Goal: Check status: Check status

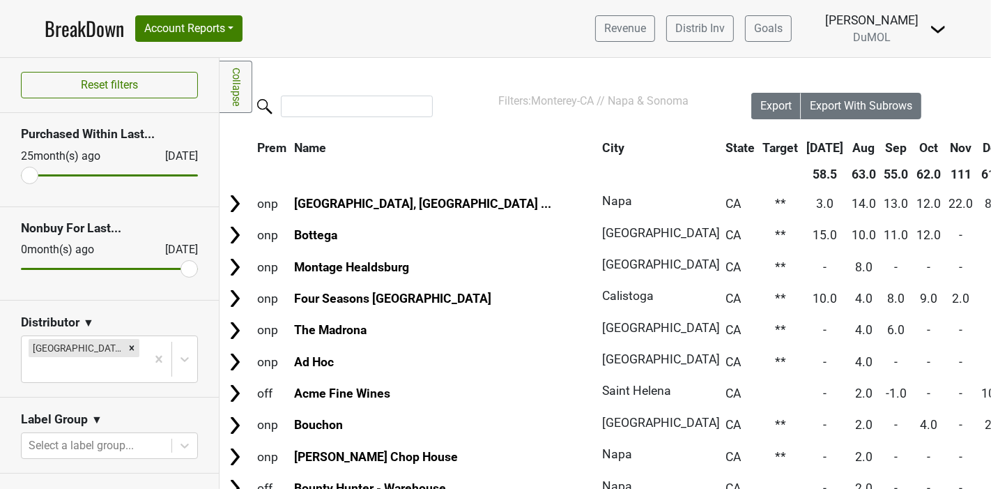
click at [66, 29] on link "BreakDown" at bounding box center [84, 28] width 79 height 29
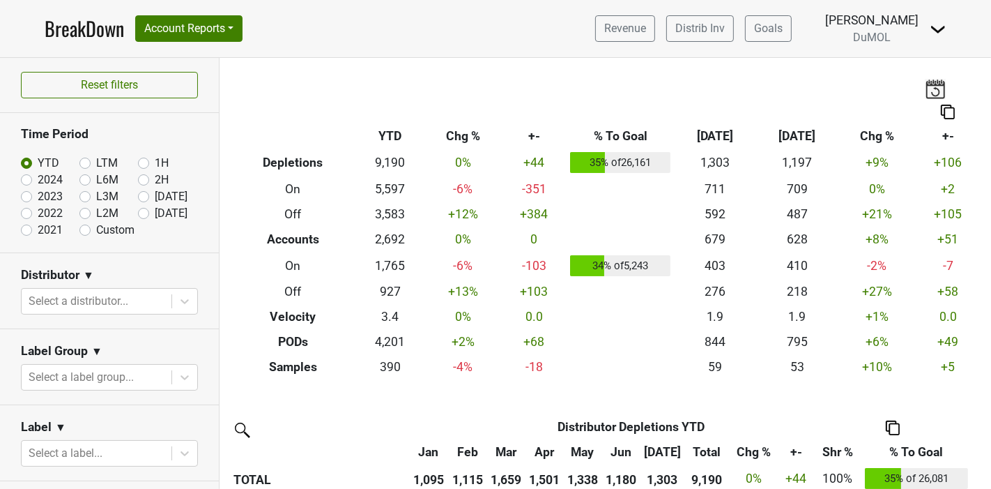
click at [155, 214] on label "[DATE]" at bounding box center [171, 213] width 33 height 17
click at [138, 214] on input "[DATE]" at bounding box center [166, 212] width 56 height 14
radio input "true"
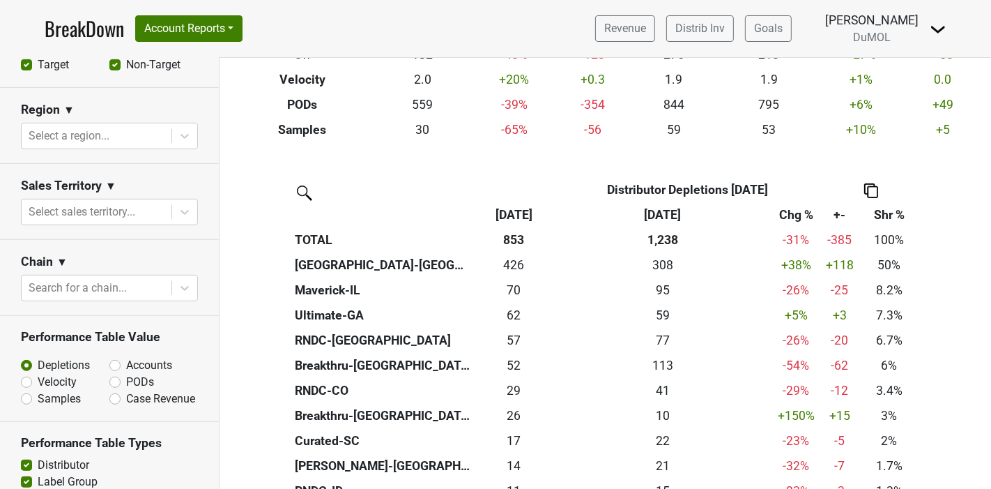
scroll to position [542, 0]
click at [126, 364] on label "Accounts" at bounding box center [149, 364] width 46 height 17
click at [110, 364] on input "Accounts" at bounding box center [151, 363] width 84 height 14
radio input "true"
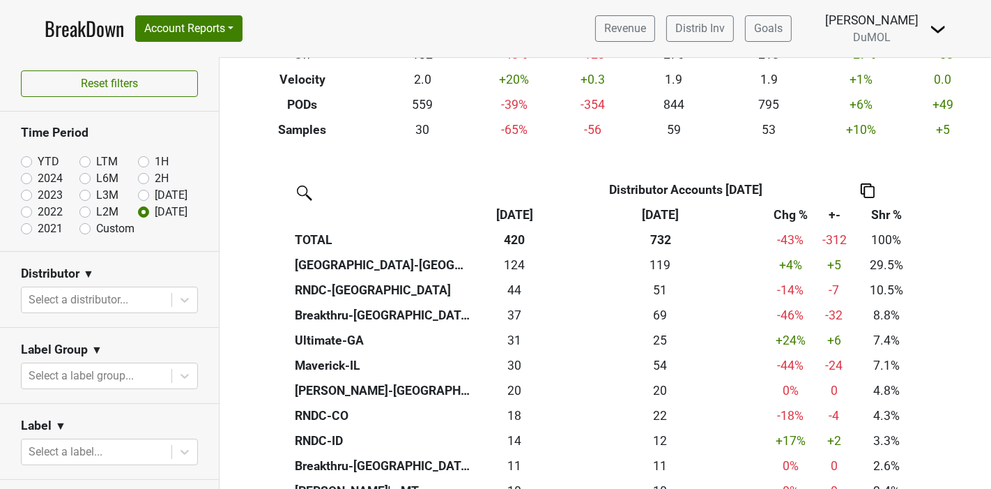
scroll to position [0, 0]
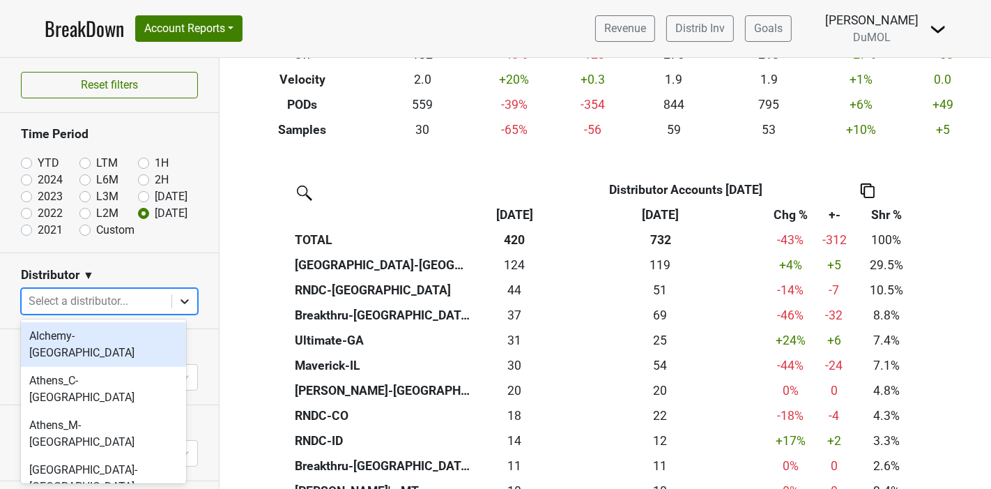
click at [178, 300] on icon at bounding box center [185, 301] width 14 height 14
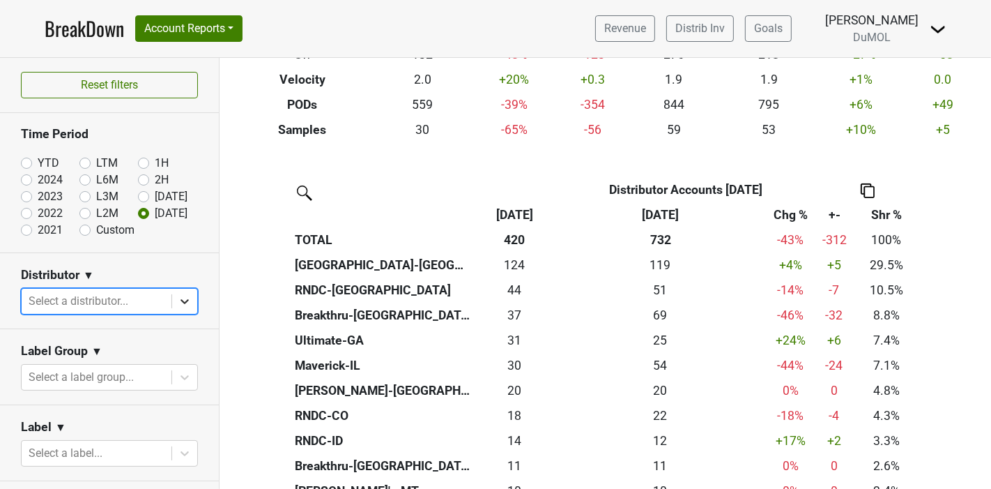
click at [178, 300] on icon at bounding box center [185, 301] width 14 height 14
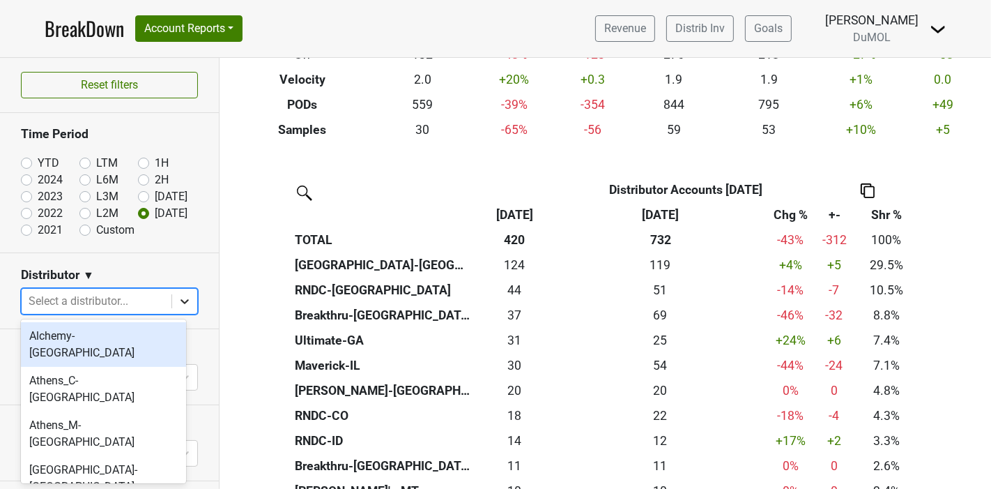
click at [178, 300] on icon at bounding box center [185, 301] width 14 height 14
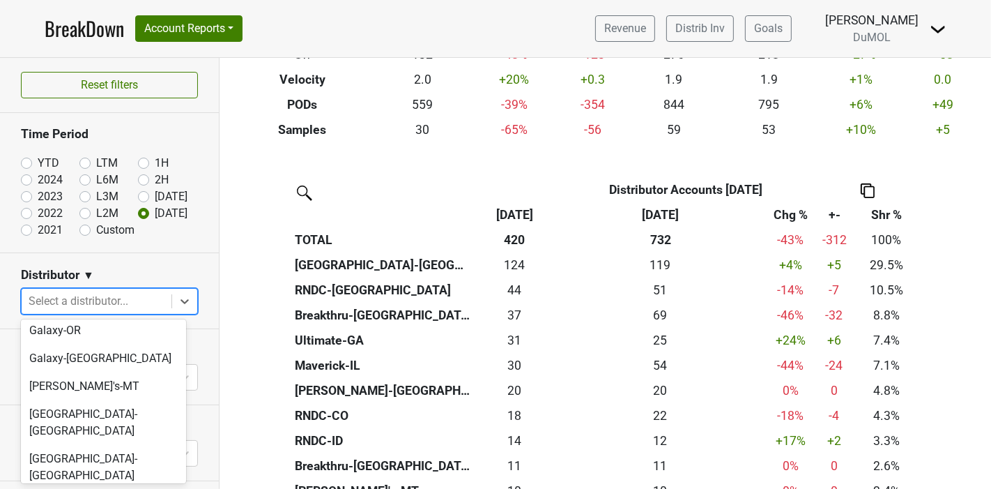
scroll to position [697, 0]
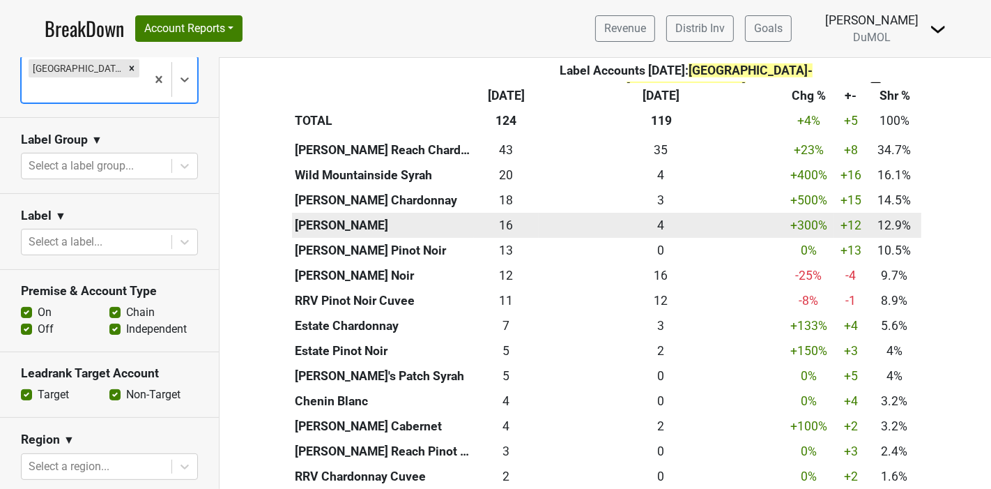
scroll to position [728, 0]
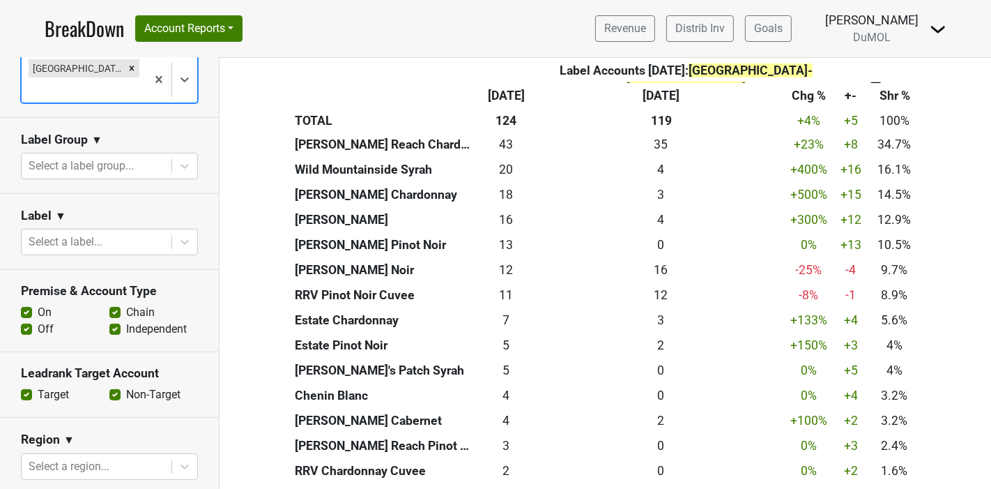
click at [66, 29] on link "BreakDown" at bounding box center [84, 28] width 79 height 29
